Goal: Task Accomplishment & Management: Use online tool/utility

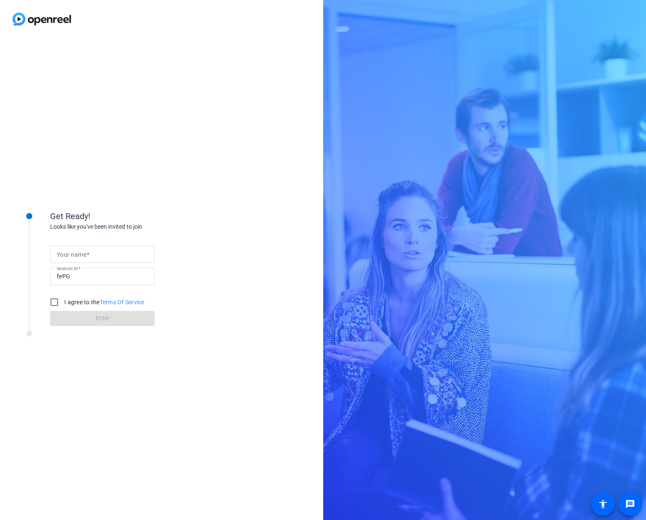
click at [84, 254] on mat-label "Your name" at bounding box center [72, 254] width 30 height 7
click at [84, 254] on input "Your name" at bounding box center [102, 254] width 91 height 10
type input "[PERSON_NAME]"
click at [56, 306] on input "I agree to the Terms Of Service" at bounding box center [54, 302] width 17 height 17
checkbox input "true"
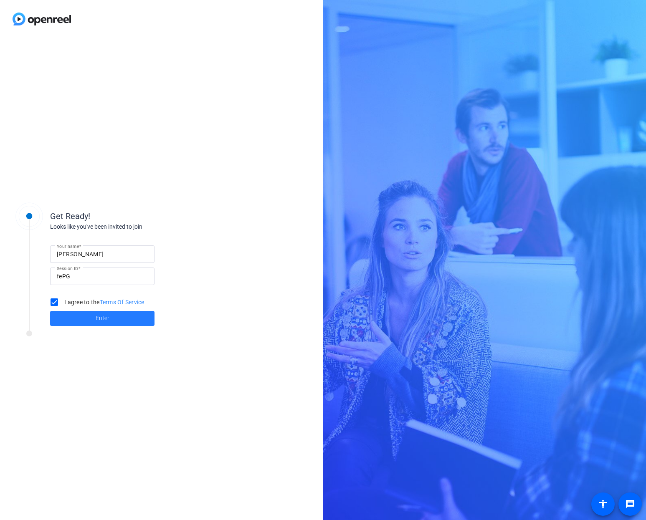
click at [71, 321] on span at bounding box center [102, 318] width 104 height 20
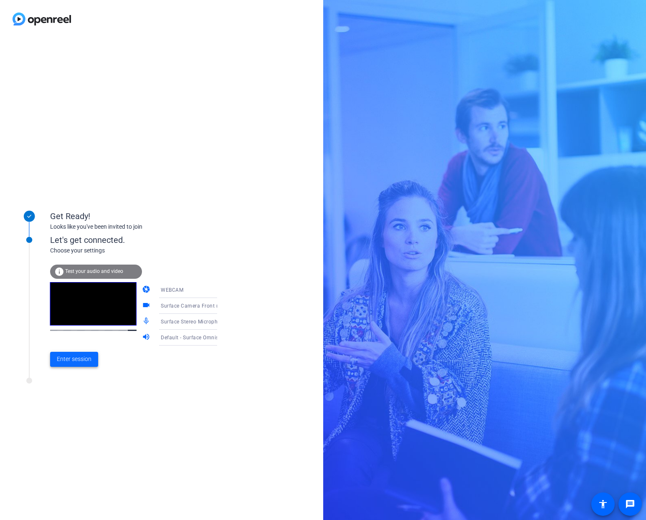
click at [67, 358] on span "Enter session" at bounding box center [74, 359] width 35 height 9
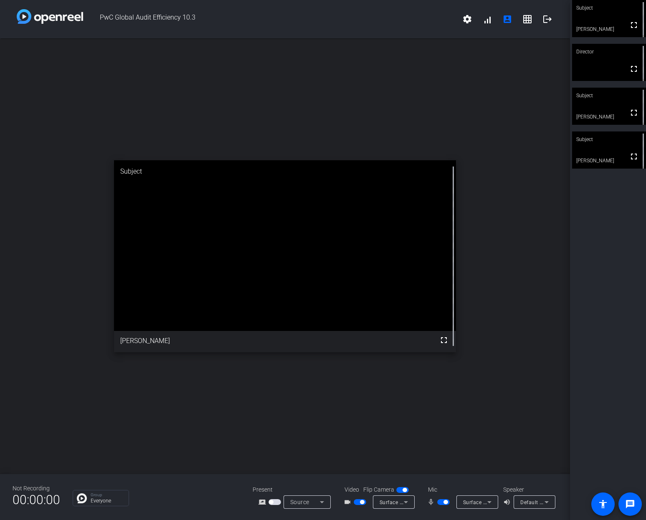
click at [446, 503] on span "button" at bounding box center [445, 502] width 4 height 4
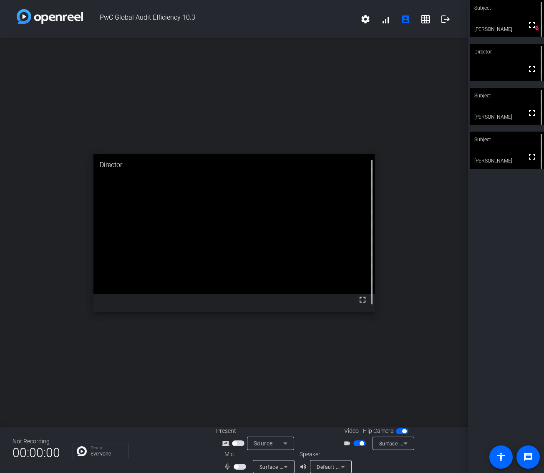
click at [238, 467] on span "button" at bounding box center [240, 466] width 13 height 6
click at [240, 465] on span "button" at bounding box center [242, 466] width 4 height 4
click at [240, 467] on span "button" at bounding box center [240, 466] width 13 height 6
click at [240, 467] on span "button" at bounding box center [242, 466] width 4 height 4
click at [238, 465] on span "button" at bounding box center [240, 466] width 13 height 6
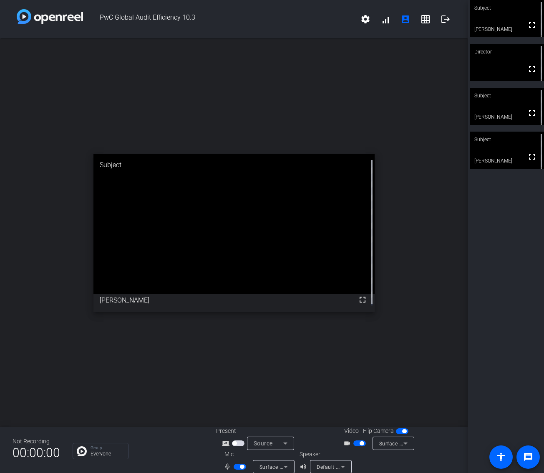
click at [238, 465] on span "button" at bounding box center [240, 466] width 13 height 6
click at [237, 463] on mat-slide-toggle at bounding box center [241, 466] width 14 height 9
click at [240, 465] on span "button" at bounding box center [242, 466] width 4 height 4
click at [239, 467] on span "button" at bounding box center [240, 466] width 13 height 6
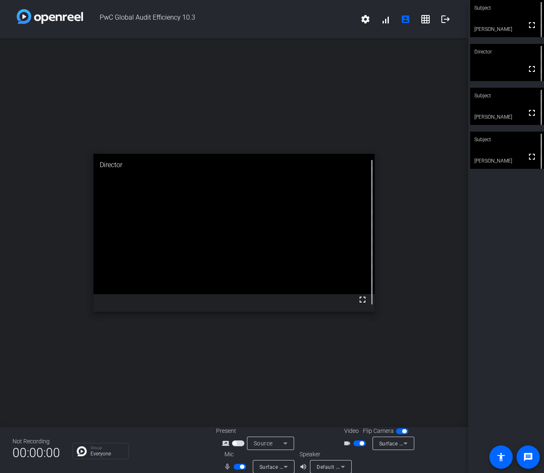
click at [240, 467] on span "button" at bounding box center [242, 466] width 4 height 4
click at [239, 467] on span "button" at bounding box center [240, 466] width 13 height 6
click at [240, 467] on span "button" at bounding box center [242, 466] width 4 height 4
click at [308, 324] on div "open_in_new Subject fullscreen [PERSON_NAME]" at bounding box center [234, 232] width 468 height 388
click at [237, 466] on span "button" at bounding box center [236, 466] width 4 height 4
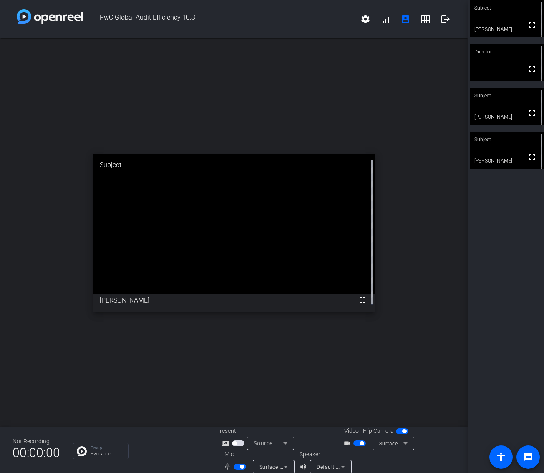
click at [234, 465] on span "button" at bounding box center [240, 466] width 13 height 6
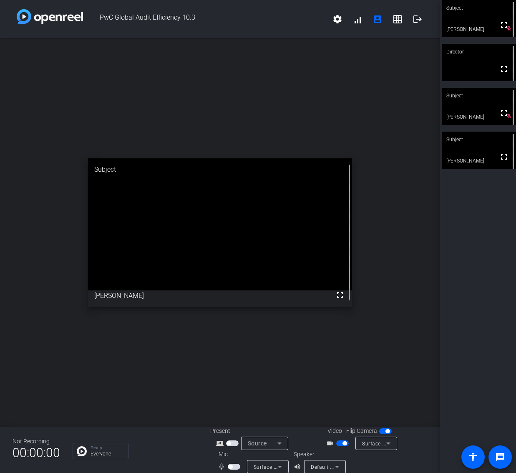
click at [235, 465] on span "button" at bounding box center [234, 466] width 13 height 6
click at [236, 467] on span "button" at bounding box center [236, 466] width 4 height 4
click at [233, 467] on span "button" at bounding box center [234, 466] width 13 height 6
click at [231, 465] on span "button" at bounding box center [230, 466] width 4 height 4
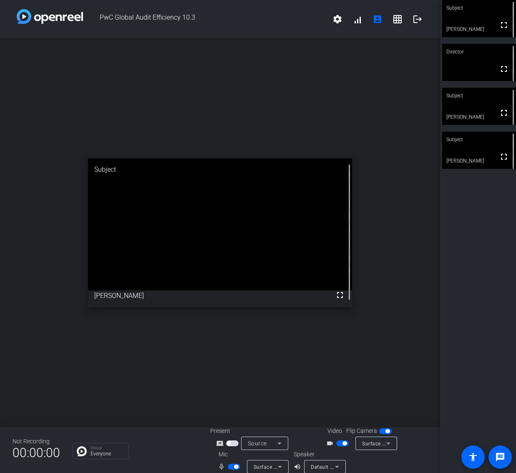
click at [233, 469] on span "button" at bounding box center [234, 466] width 13 height 6
click at [343, 442] on span "button" at bounding box center [345, 443] width 4 height 4
click at [341, 440] on span "button" at bounding box center [342, 443] width 13 height 6
click at [229, 466] on span "button" at bounding box center [230, 466] width 4 height 4
click at [234, 465] on span "button" at bounding box center [236, 466] width 4 height 4
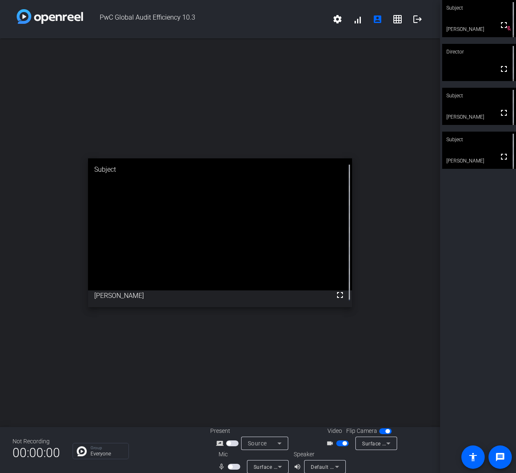
click at [239, 466] on span "button" at bounding box center [234, 466] width 13 height 6
click at [237, 465] on span "button" at bounding box center [236, 466] width 4 height 4
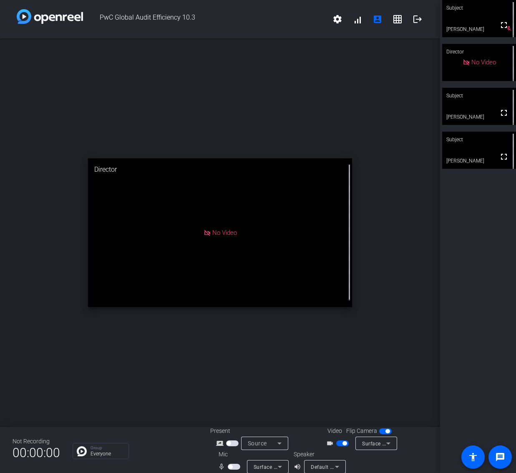
click at [230, 466] on span "button" at bounding box center [230, 466] width 4 height 4
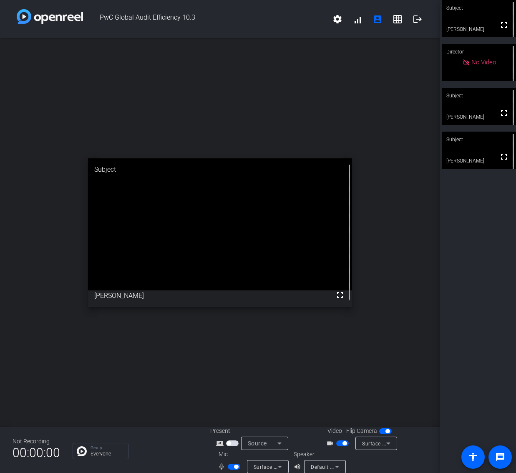
click at [233, 467] on span "button" at bounding box center [234, 466] width 13 height 6
click at [293, 99] on div "open_in_new Subject fullscreen [PERSON_NAME]" at bounding box center [220, 232] width 440 height 388
click at [232, 468] on span "button" at bounding box center [234, 466] width 13 height 6
click at [401, 304] on div "open_in_new Subject fullscreen [PERSON_NAME]" at bounding box center [220, 232] width 440 height 388
click at [233, 467] on span "button" at bounding box center [234, 466] width 13 height 6
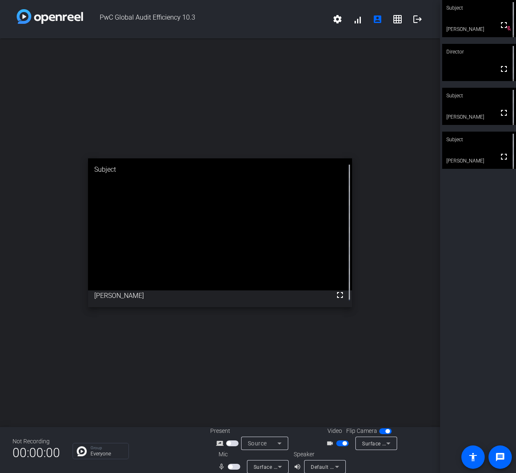
click at [235, 467] on span "button" at bounding box center [234, 466] width 13 height 6
click at [234, 465] on span "button" at bounding box center [236, 466] width 4 height 4
click at [234, 465] on span "button" at bounding box center [234, 466] width 13 height 6
click at [234, 465] on span "button" at bounding box center [236, 466] width 4 height 4
click at [231, 465] on span "button" at bounding box center [230, 466] width 4 height 4
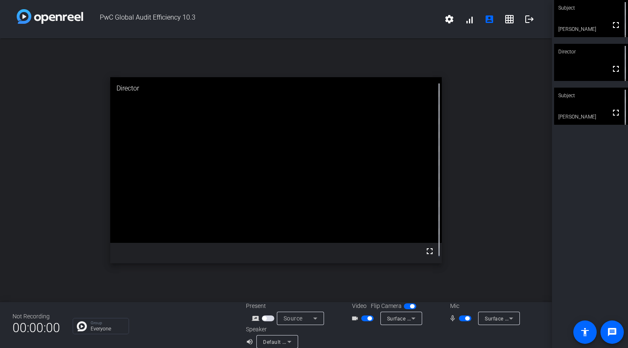
click at [465, 318] on span "button" at bounding box center [467, 318] width 4 height 4
click at [465, 318] on span "button" at bounding box center [465, 319] width 13 height 6
click at [462, 333] on div at bounding box center [466, 336] width 147 height 23
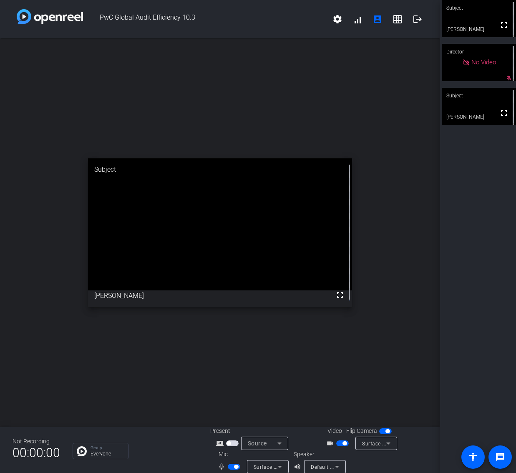
click at [235, 465] on span "button" at bounding box center [236, 466] width 4 height 4
click at [235, 466] on span "button" at bounding box center [234, 466] width 13 height 6
click at [245, 356] on div "open_in_new Director fullscreen" at bounding box center [220, 232] width 440 height 388
click at [253, 367] on div "open_in_new Director fullscreen" at bounding box center [220, 232] width 440 height 388
click at [233, 465] on span "button" at bounding box center [234, 466] width 13 height 6
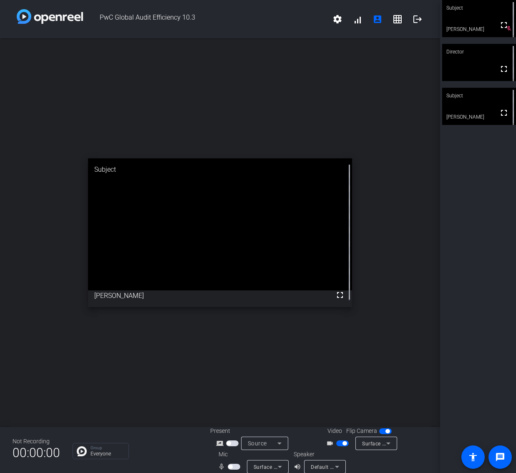
click at [233, 465] on span "button" at bounding box center [234, 466] width 13 height 6
click at [235, 469] on span "button" at bounding box center [234, 466] width 13 height 6
click at [229, 465] on span "button" at bounding box center [230, 466] width 4 height 4
click at [64, 376] on div "open_in_new Director fullscreen" at bounding box center [220, 232] width 440 height 388
click at [231, 467] on span "button" at bounding box center [234, 466] width 13 height 6
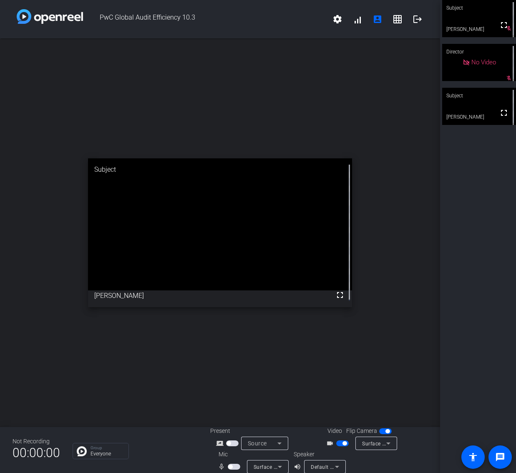
click at [238, 465] on span "button" at bounding box center [234, 466] width 13 height 6
click at [233, 464] on span "button" at bounding box center [234, 466] width 13 height 6
